Goal: Transaction & Acquisition: Download file/media

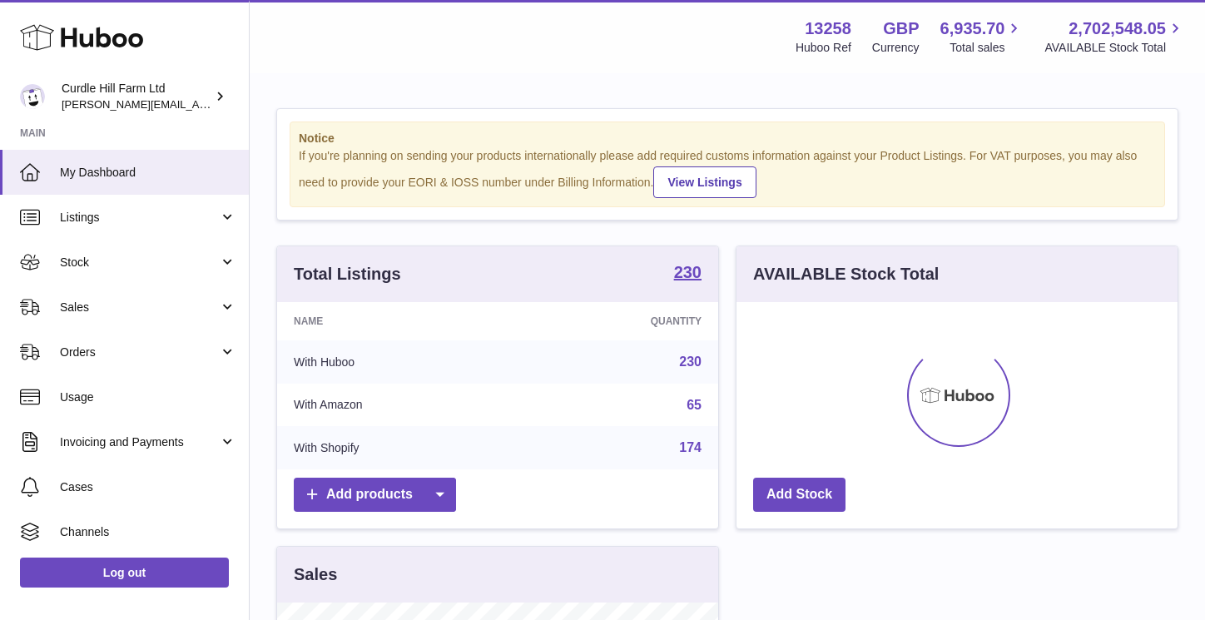
scroll to position [260, 441]
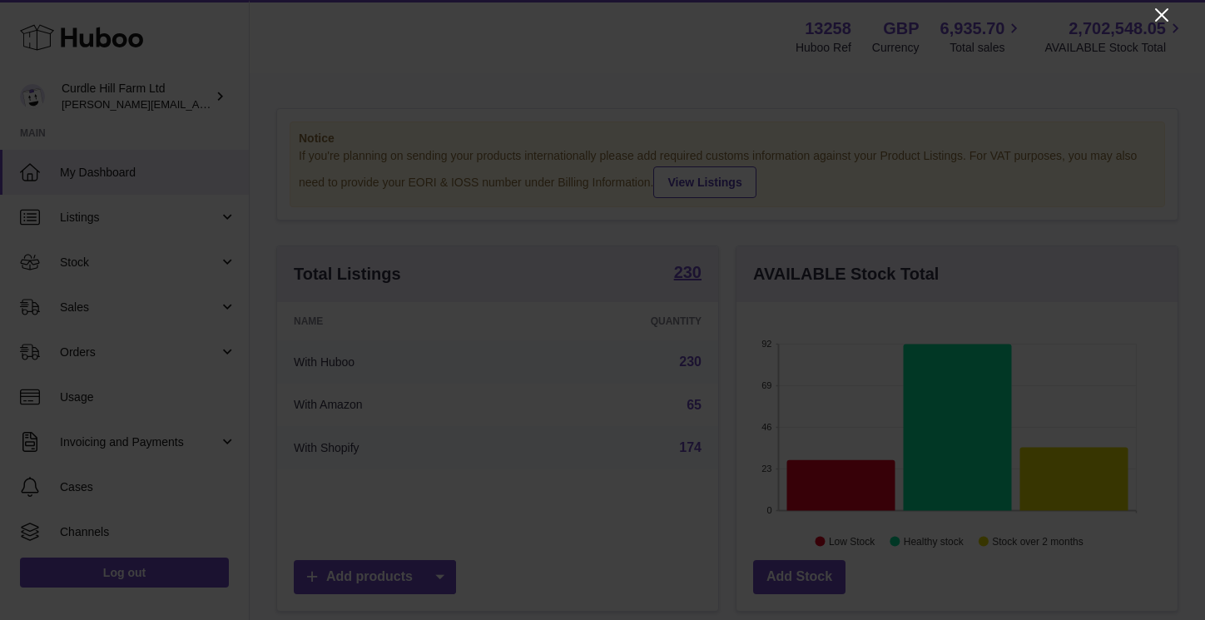
click at [1166, 22] on icon "Close" at bounding box center [1161, 15] width 20 height 20
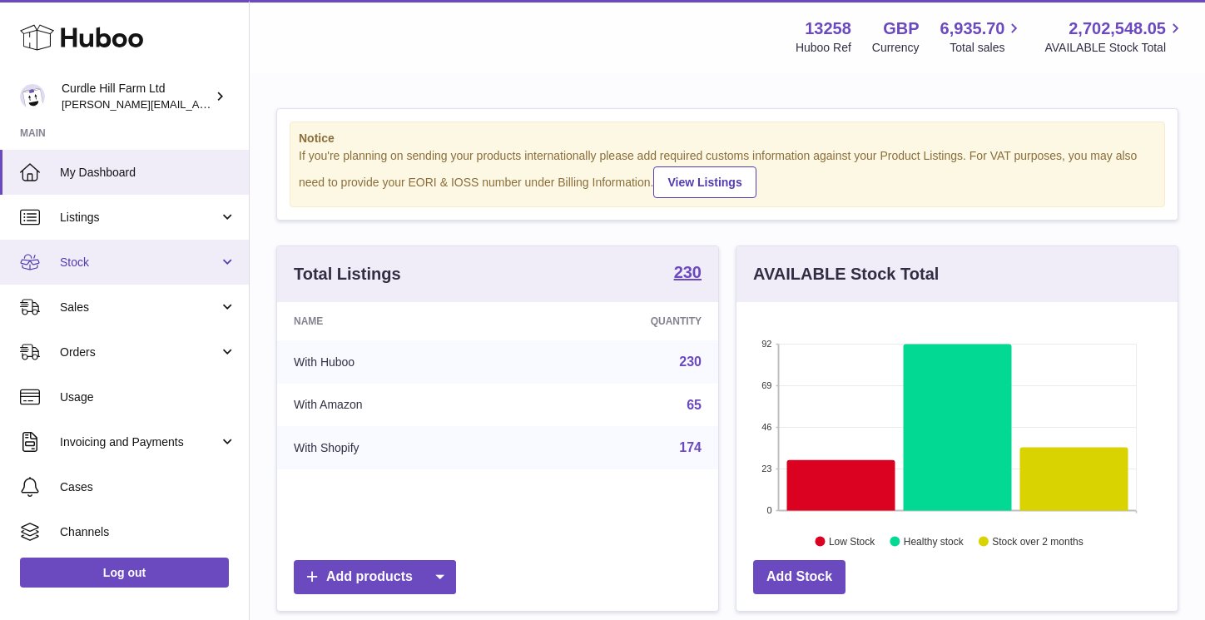
click at [95, 250] on link "Stock" at bounding box center [124, 262] width 249 height 45
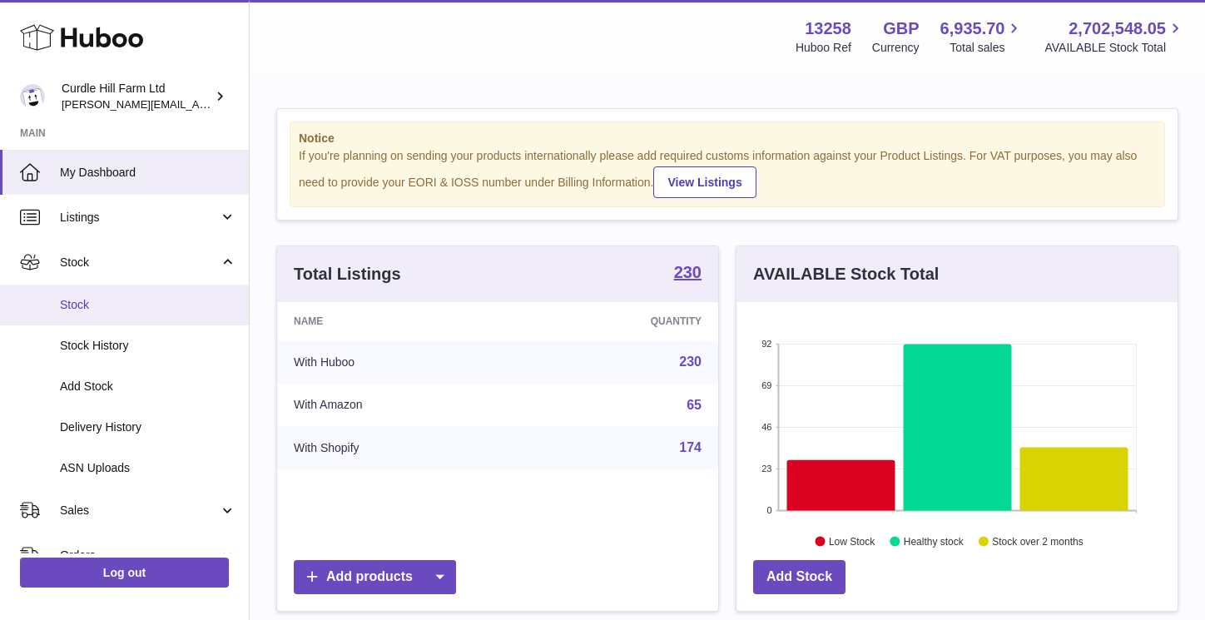
click at [86, 306] on span "Stock" at bounding box center [148, 305] width 176 height 16
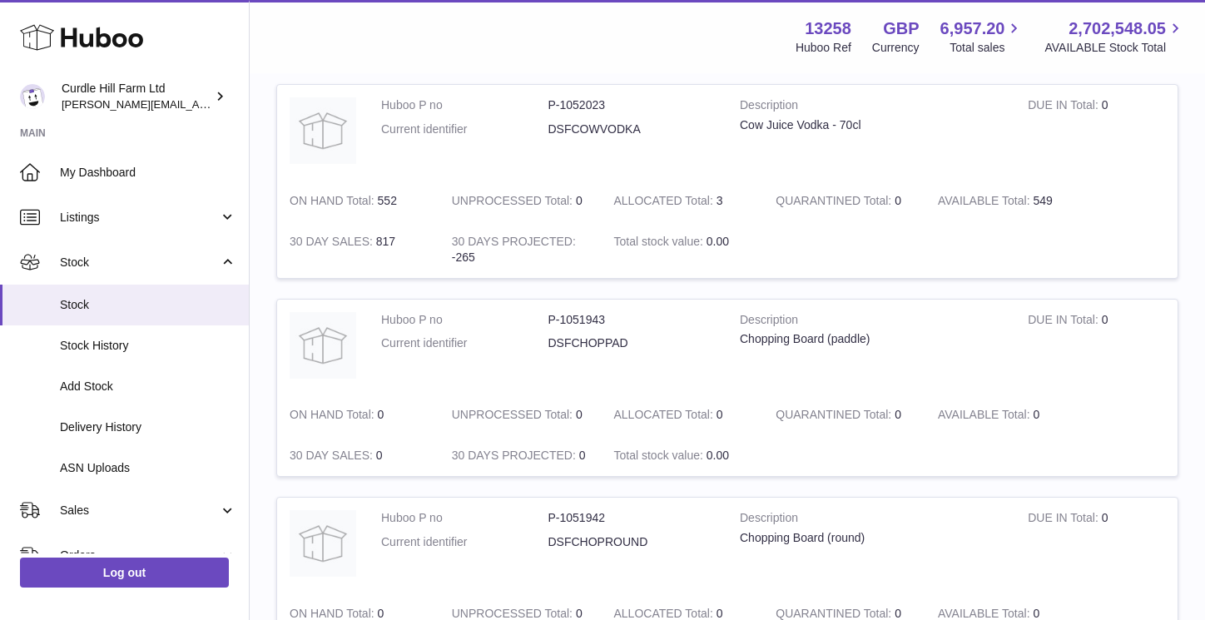
scroll to position [216, 0]
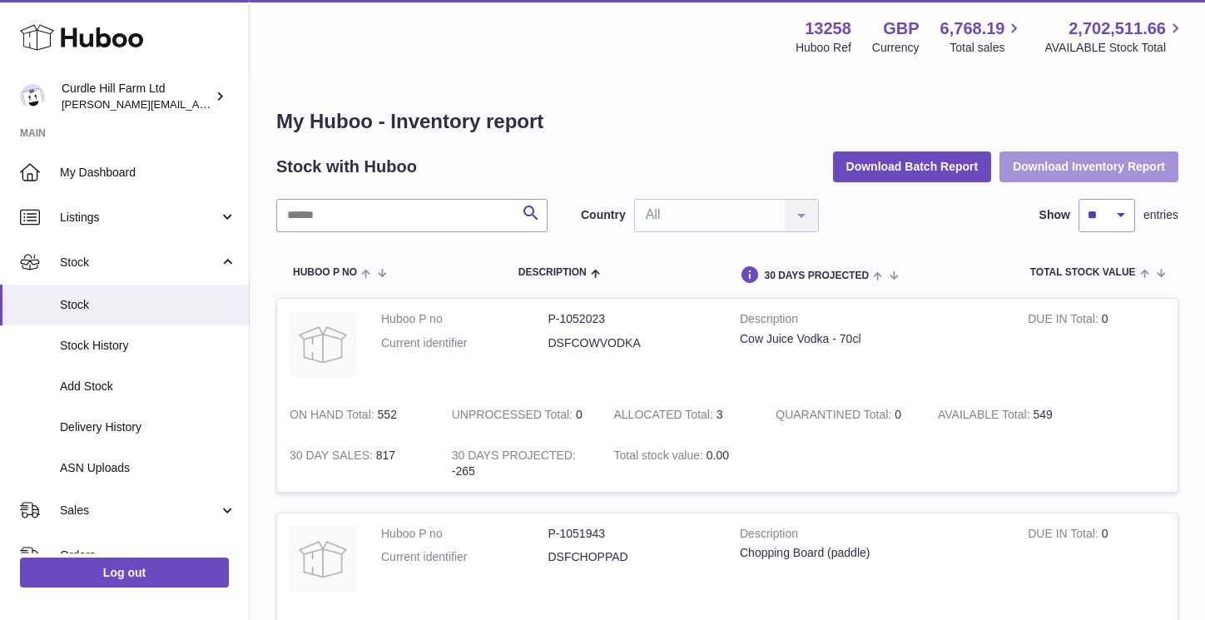
click at [1122, 166] on button "Download Inventory Report" at bounding box center [1088, 166] width 179 height 30
